Goal: Find contact information: Find contact information

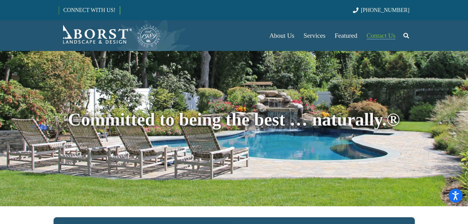
click at [370, 36] on span "Contact Us" at bounding box center [380, 35] width 29 height 7
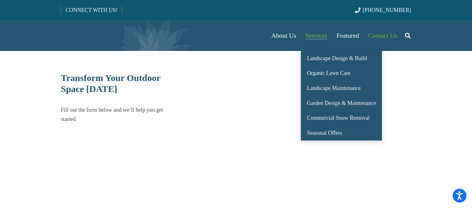
select select "******"
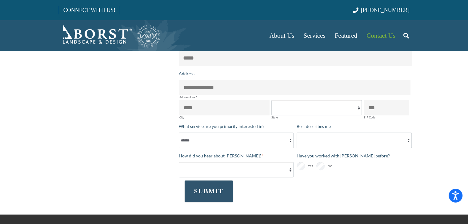
scroll to position [277, 0]
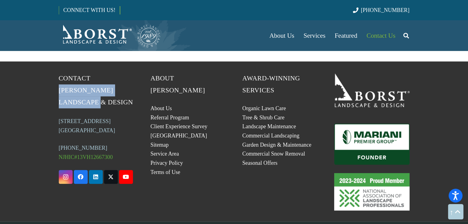
drag, startPoint x: 93, startPoint y: 78, endPoint x: 132, endPoint y: 89, distance: 40.3
click at [132, 89] on span "Contact [PERSON_NAME] Landscape & Design" at bounding box center [96, 90] width 74 height 31
copy span "[PERSON_NAME] Landscape & Design"
